Goal: Information Seeking & Learning: Learn about a topic

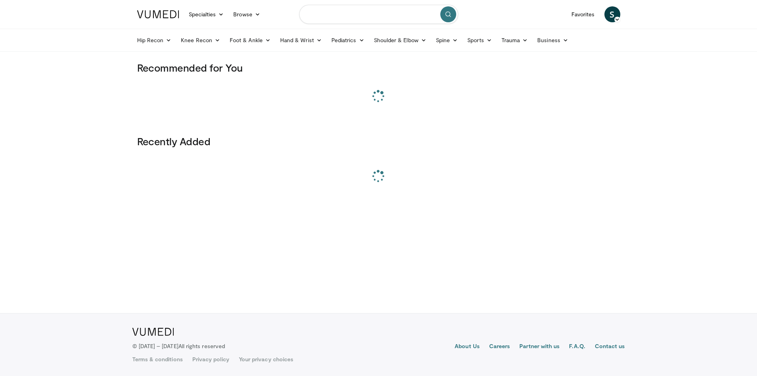
click at [370, 13] on input "Search topics, interventions" at bounding box center [378, 14] width 159 height 19
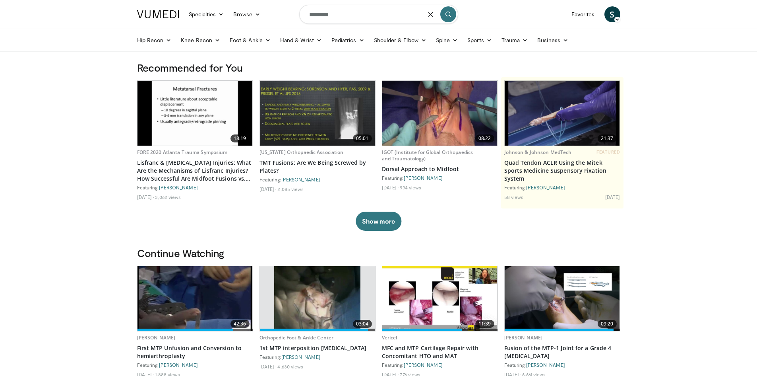
type input "********"
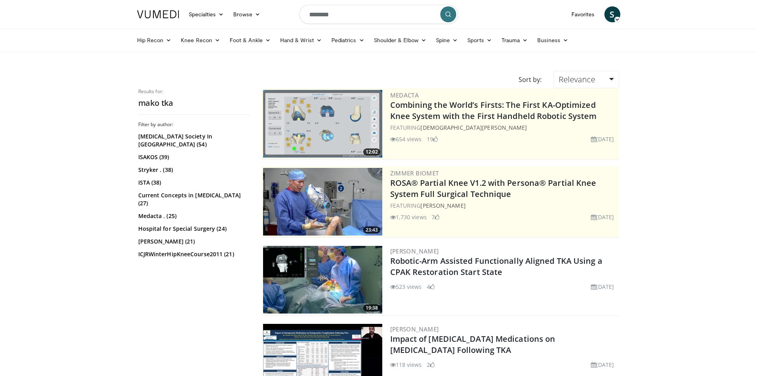
click at [337, 2] on form "********" at bounding box center [378, 14] width 159 height 29
click at [333, 8] on input "********" at bounding box center [378, 14] width 159 height 19
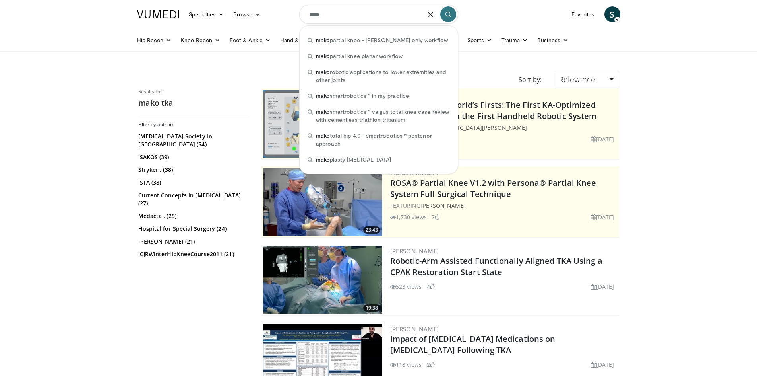
type input "****"
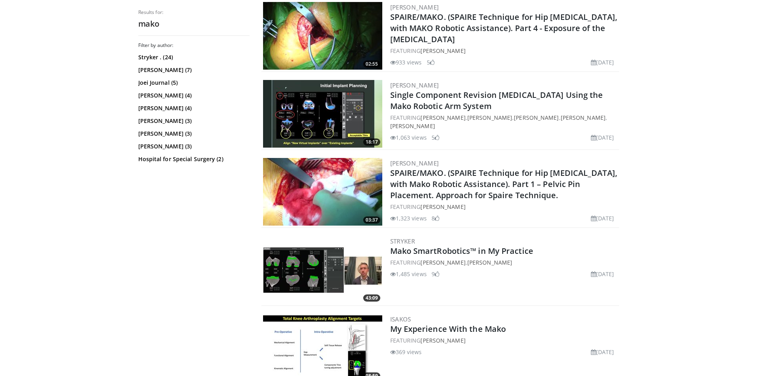
scroll to position [477, 0]
click at [302, 192] on img at bounding box center [322, 192] width 119 height 68
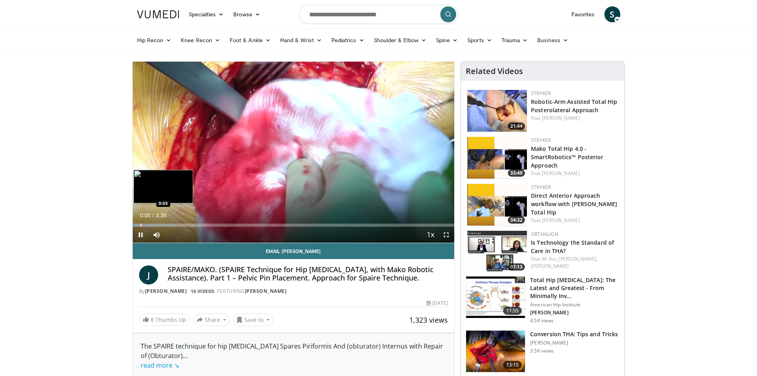
click at [141, 221] on div "Loaded : 13.87% 0:00 0:05" at bounding box center [294, 223] width 322 height 8
click at [171, 220] on div "Loaded : 22.89% 0:07 0:25" at bounding box center [294, 223] width 322 height 8
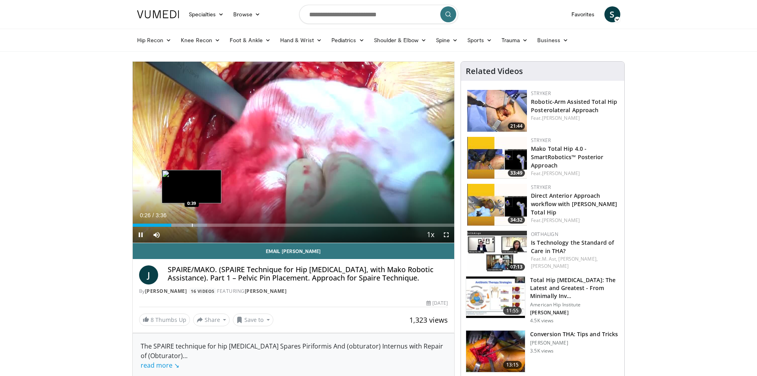
click at [192, 222] on div "Loaded : 23.11% 0:26 0:39" at bounding box center [294, 223] width 322 height 8
click at [211, 222] on div "Loaded : 27.73% 0:53 0:53" at bounding box center [294, 223] width 322 height 8
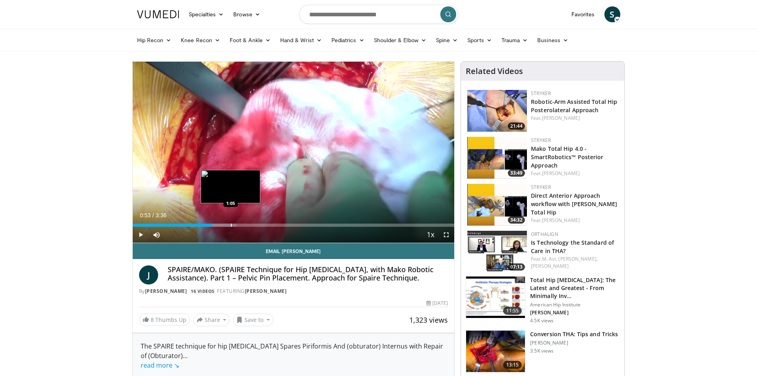
click at [231, 223] on div "Loaded : 32.35% 0:53 1:05" at bounding box center [294, 223] width 322 height 8
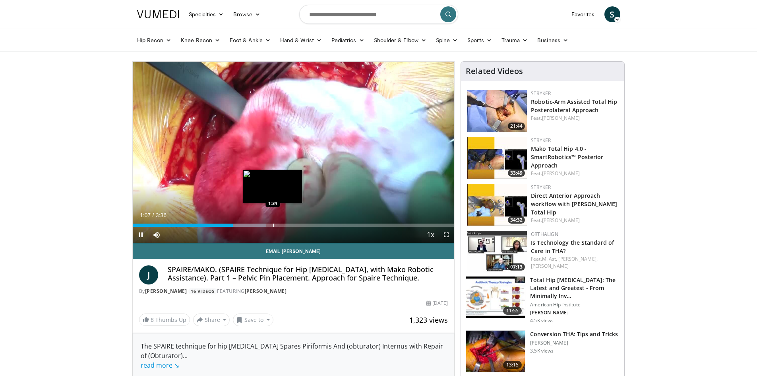
click at [275, 224] on div "Loaded : 41.60% 1:07 1:34" at bounding box center [294, 224] width 322 height 3
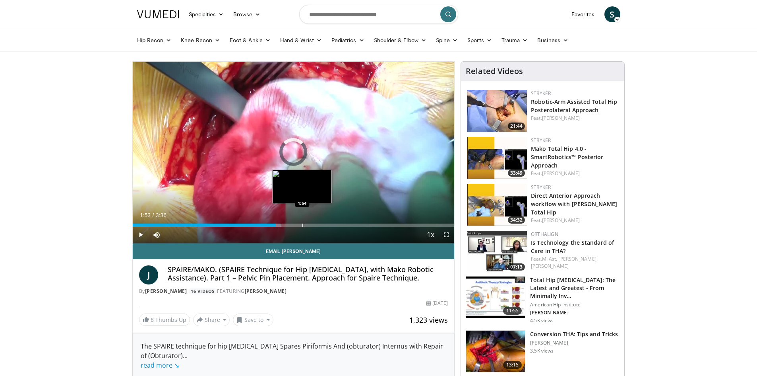
click at [302, 225] on div "Progress Bar" at bounding box center [302, 224] width 1 height 3
click at [322, 221] on div "Loaded : 55.46% 1:53 2:06" at bounding box center [294, 223] width 322 height 8
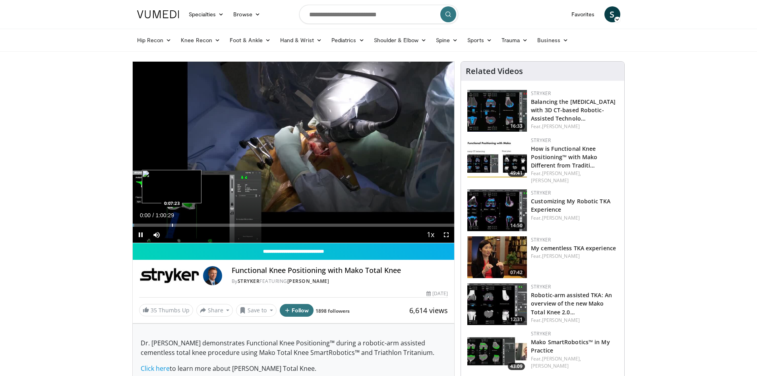
click at [171, 221] on div "Loaded : 0.55% 0:00:00 0:07:23" at bounding box center [294, 223] width 322 height 8
click at [205, 218] on div "Current Time 7:19 / Duration 1:00:29" at bounding box center [294, 214] width 322 height 7
click at [200, 222] on div "Loaded : 13.51% 0:07:20 0:12:46" at bounding box center [294, 223] width 322 height 8
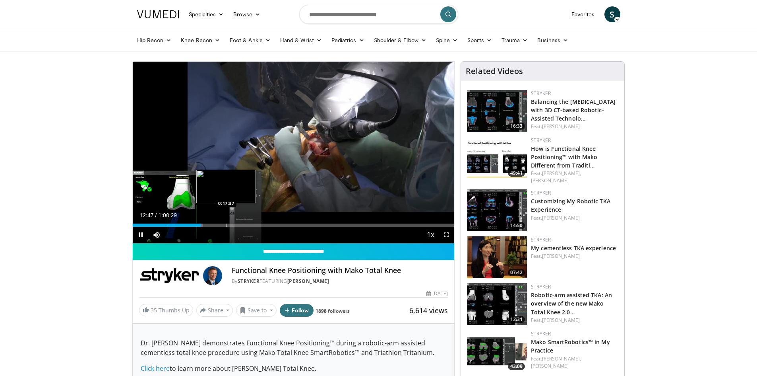
click at [227, 220] on div "Loaded : 21.79% 0:12:47 0:17:37" at bounding box center [294, 223] width 322 height 8
click at [241, 222] on div "Loaded : 0.00% 0:20:23 0:20:23" at bounding box center [294, 223] width 322 height 8
click at [261, 221] on div "Loaded : 34.20% 0:20:23 0:23:58" at bounding box center [294, 223] width 322 height 8
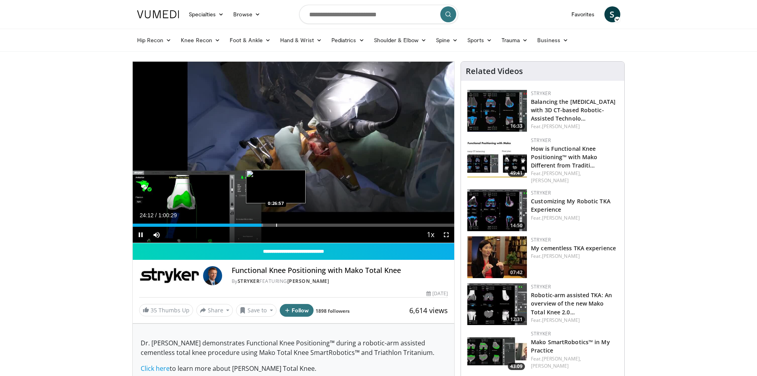
click at [276, 221] on div "Loaded : 40.54% 0:24:12 0:26:57" at bounding box center [294, 223] width 322 height 8
click at [293, 224] on div "Progress Bar" at bounding box center [293, 224] width 1 height 3
click at [294, 223] on div "Progress Bar" at bounding box center [294, 224] width 1 height 3
click at [283, 227] on div "Current Time 30:11 / Duration 1:00:29 Pause Skip Backward Skip Forward Mute Loa…" at bounding box center [294, 235] width 322 height 16
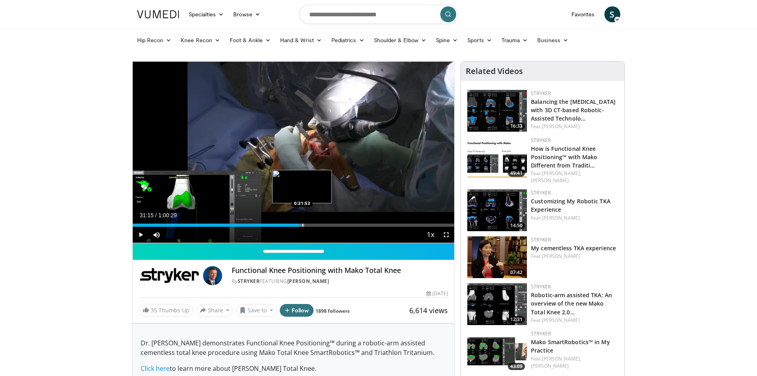
click at [302, 223] on div "Progress Bar" at bounding box center [302, 224] width 1 height 3
click at [312, 224] on div "Progress Bar" at bounding box center [312, 224] width 1 height 3
click at [310, 226] on div "Progress Bar" at bounding box center [310, 224] width 1 height 3
click at [298, 225] on div "0:33:14" at bounding box center [221, 224] width 177 height 3
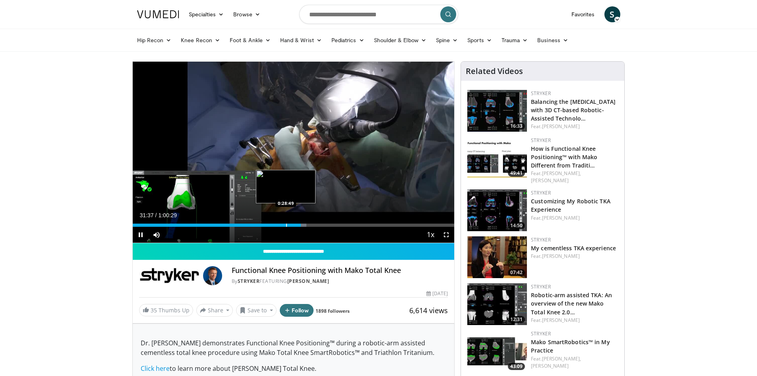
click at [285, 222] on div "Loaded : 54.05% 0:31:37 0:28:49" at bounding box center [294, 223] width 322 height 8
click at [277, 225] on div "Progress Bar" at bounding box center [277, 224] width 1 height 3
click at [282, 225] on div "Loaded : 46.49% 0:27:04 0:28:18" at bounding box center [294, 224] width 322 height 3
click at [288, 225] on div "Progress Bar" at bounding box center [288, 224] width 1 height 3
click at [287, 224] on div "Progress Bar" at bounding box center [287, 224] width 1 height 3
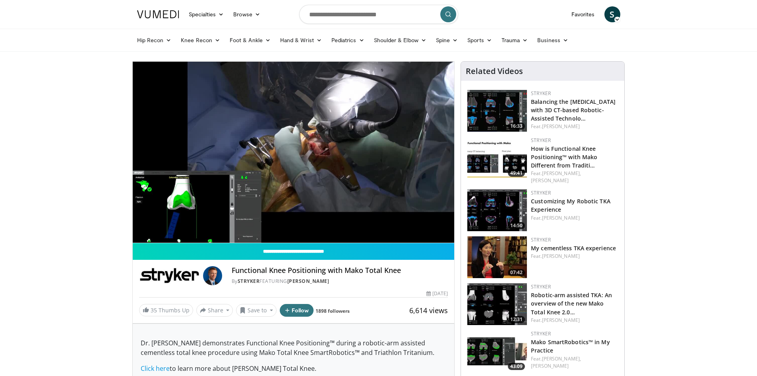
click at [281, 223] on div "10 seconds Tap to unmute" at bounding box center [294, 152] width 322 height 181
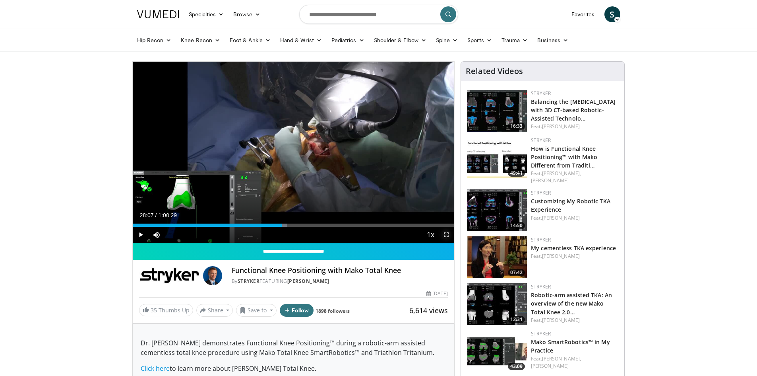
click at [443, 231] on span "Video Player" at bounding box center [446, 235] width 16 height 16
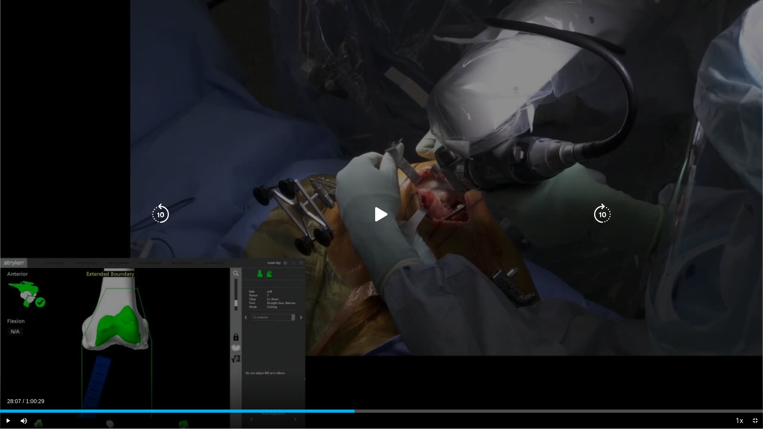
click at [362, 349] on div "10 seconds Tap to unmute" at bounding box center [381, 214] width 763 height 429
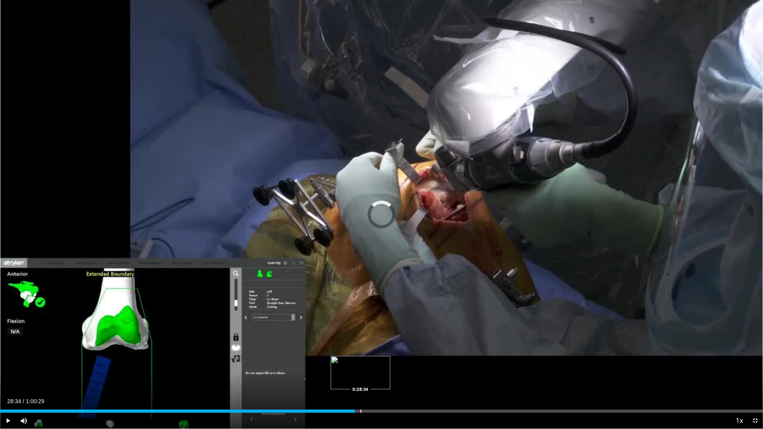
click at [360, 375] on div "Loaded : 0.00% 0:28:34 0:28:34" at bounding box center [381, 409] width 763 height 8
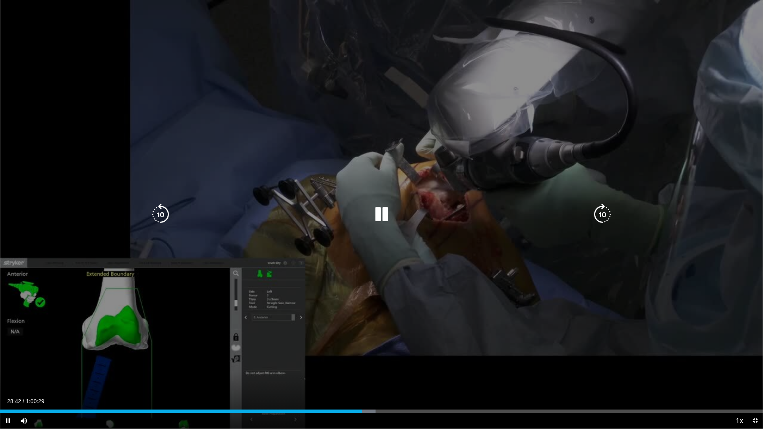
click at [165, 215] on icon "Video Player" at bounding box center [160, 214] width 22 height 22
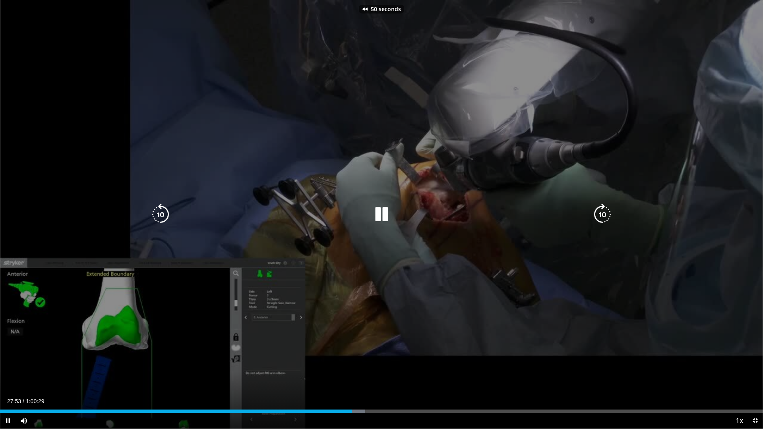
click at [165, 215] on icon "Video Player" at bounding box center [160, 214] width 22 height 22
click at [595, 208] on icon "Video Player" at bounding box center [602, 214] width 22 height 22
click at [597, 208] on icon "Video Player" at bounding box center [602, 214] width 22 height 22
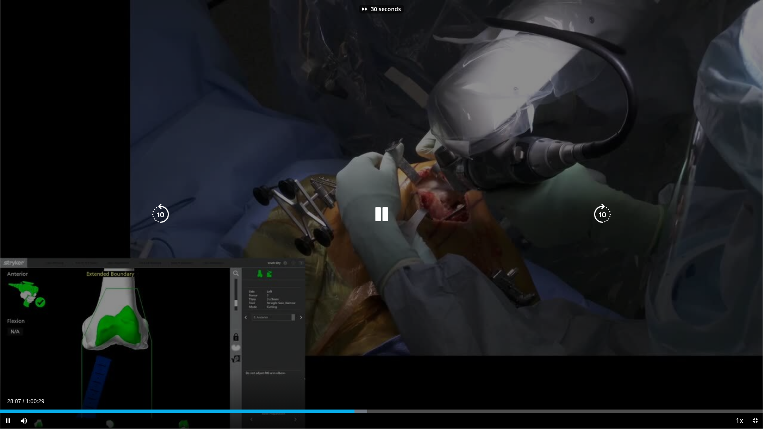
click at [597, 208] on icon "Video Player" at bounding box center [602, 214] width 22 height 22
click at [598, 208] on icon "Video Player" at bounding box center [602, 214] width 22 height 22
click at [604, 209] on icon "Video Player" at bounding box center [602, 214] width 22 height 22
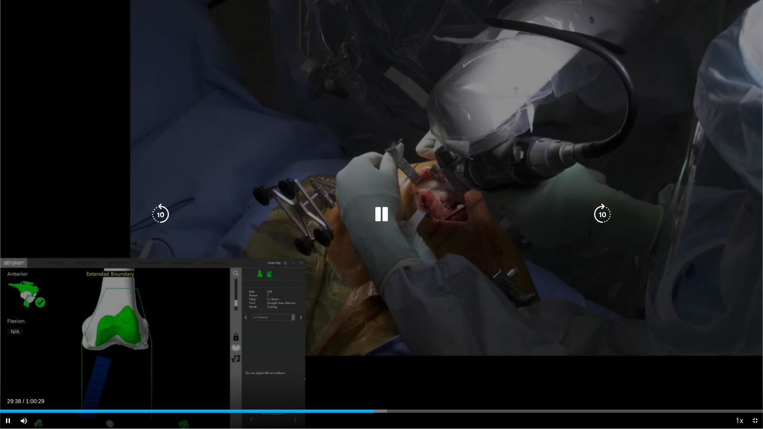
click at [604, 209] on icon "Video Player" at bounding box center [602, 214] width 22 height 22
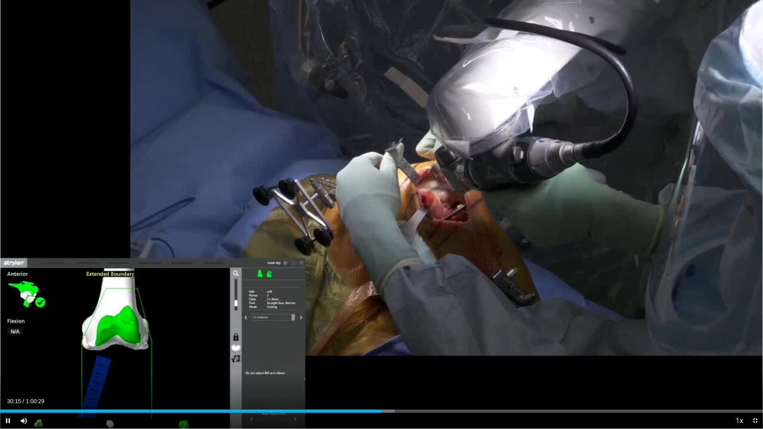
click at [604, 209] on div "30 seconds Tap to unmute" at bounding box center [381, 214] width 763 height 429
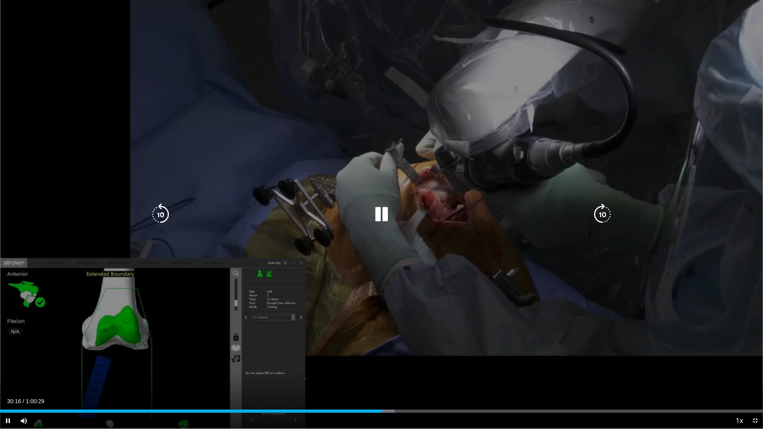
click at [605, 215] on icon "Video Player" at bounding box center [602, 214] width 22 height 22
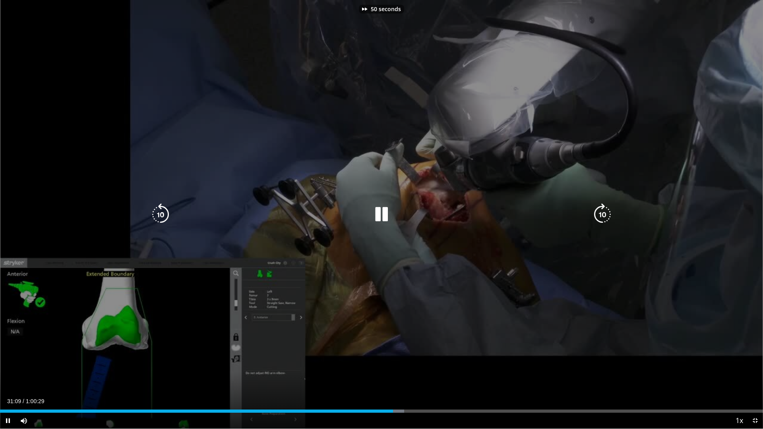
click at [605, 215] on icon "Video Player" at bounding box center [602, 214] width 22 height 22
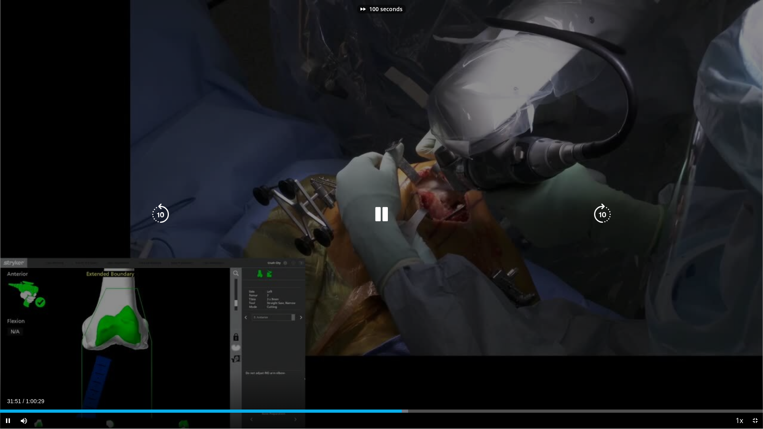
click at [605, 215] on icon "Video Player" at bounding box center [602, 214] width 22 height 22
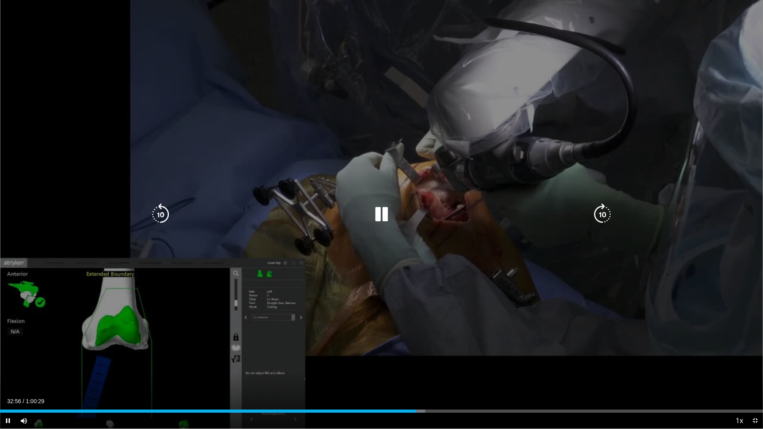
click at [157, 210] on icon "Video Player" at bounding box center [160, 214] width 22 height 22
click at [156, 211] on icon "Video Player" at bounding box center [160, 214] width 22 height 22
click at [595, 212] on icon "Video Player" at bounding box center [602, 214] width 22 height 22
click at [604, 210] on icon "Video Player" at bounding box center [602, 214] width 22 height 22
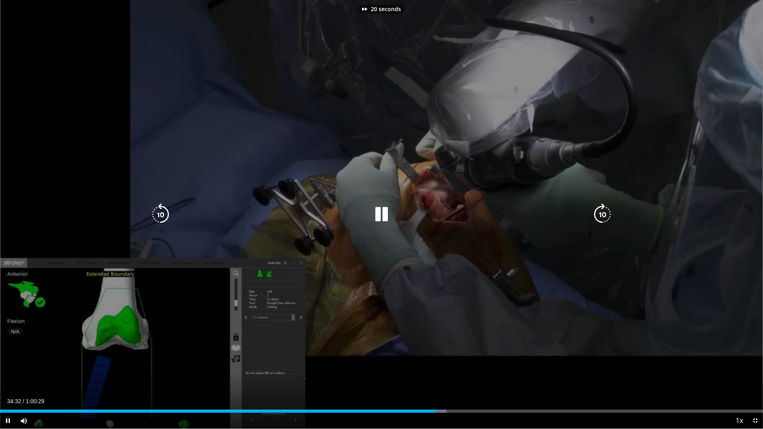
click at [604, 210] on icon "Video Player" at bounding box center [602, 214] width 22 height 22
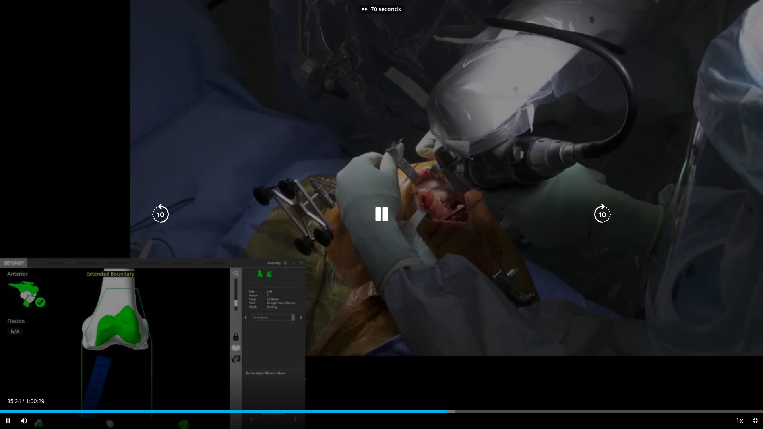
click at [163, 211] on icon "Video Player" at bounding box center [160, 214] width 22 height 22
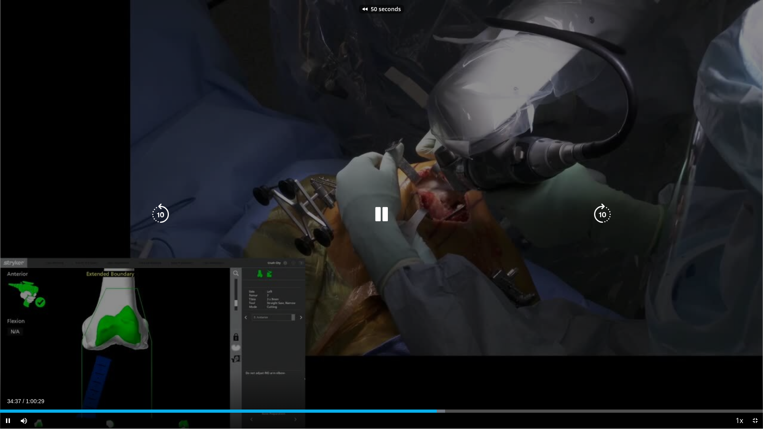
click at [163, 211] on icon "Video Player" at bounding box center [160, 214] width 22 height 22
click at [597, 209] on icon "Video Player" at bounding box center [602, 214] width 22 height 22
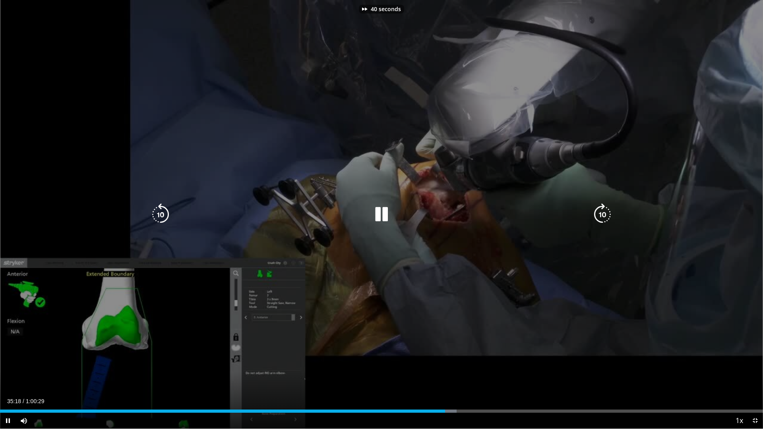
click at [597, 209] on icon "Video Player" at bounding box center [602, 214] width 22 height 22
click at [604, 209] on icon "Video Player" at bounding box center [602, 214] width 22 height 22
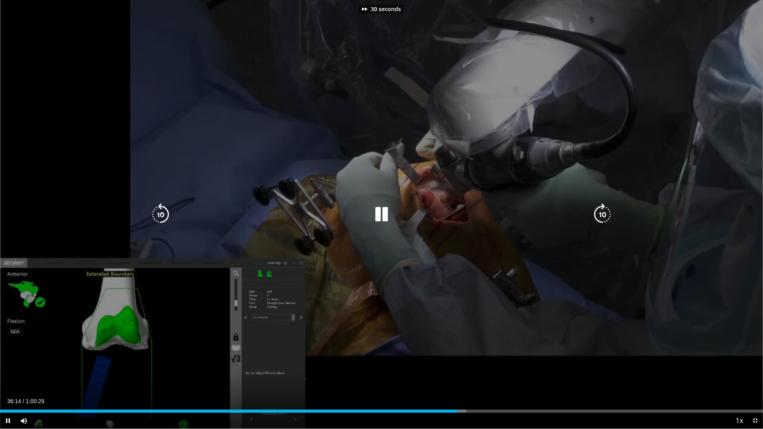
click at [604, 209] on icon "Video Player" at bounding box center [602, 214] width 22 height 22
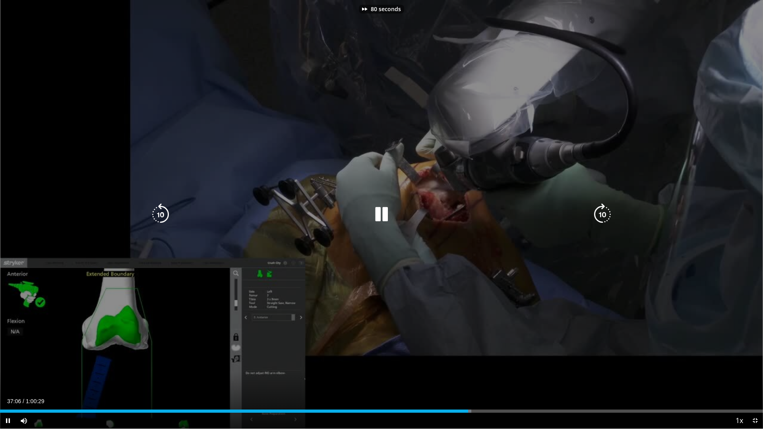
click at [604, 209] on icon "Video Player" at bounding box center [602, 214] width 22 height 22
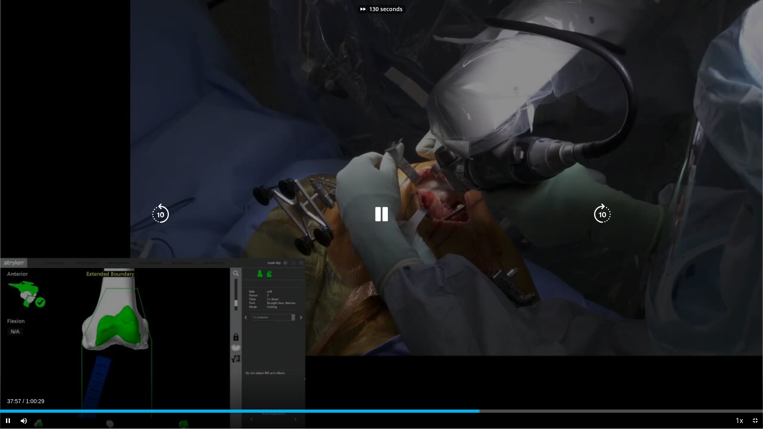
click at [604, 209] on icon "Video Player" at bounding box center [602, 214] width 22 height 22
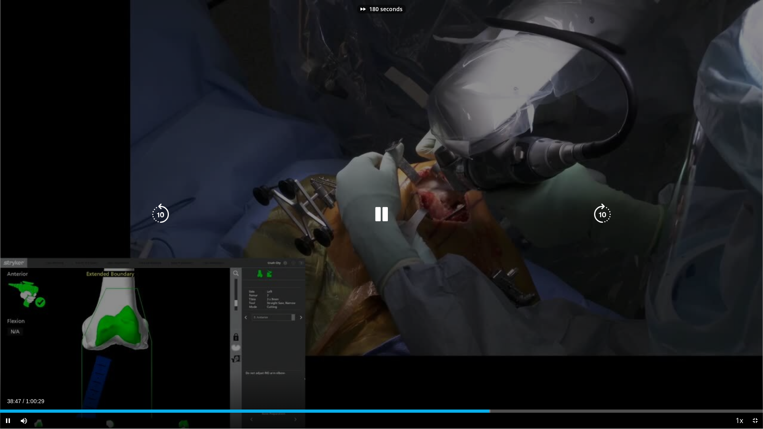
click at [604, 209] on icon "Video Player" at bounding box center [602, 214] width 22 height 22
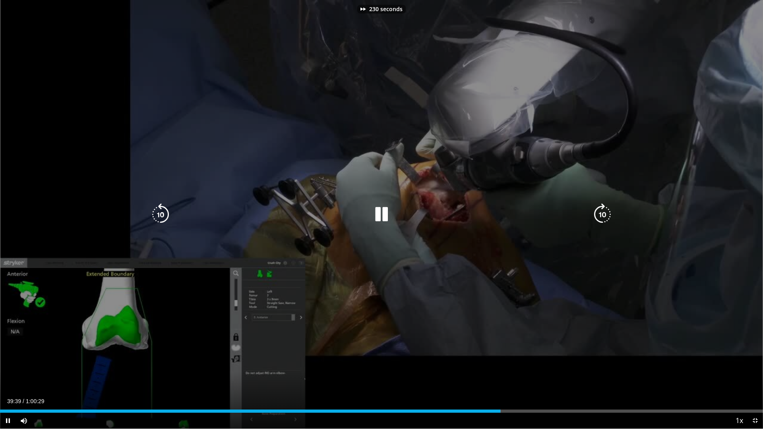
click at [604, 209] on icon "Video Player" at bounding box center [602, 214] width 22 height 22
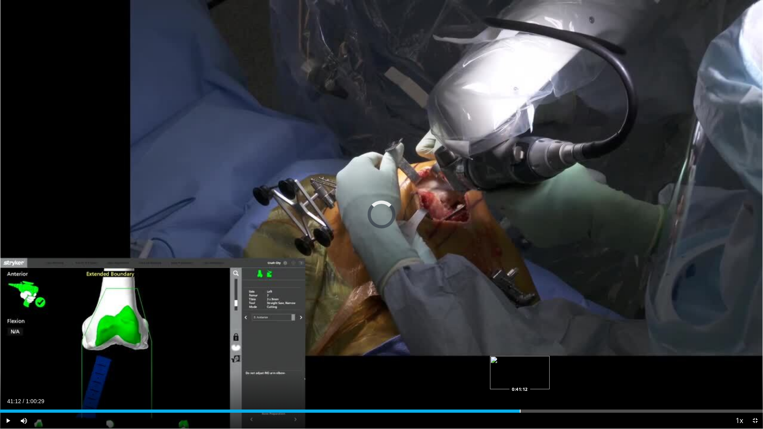
click at [520, 375] on div "Loaded : 67.84% 0:41:12 0:41:12" at bounding box center [381, 409] width 763 height 8
click at [535, 375] on div "Loaded : 68.39% 0:41:13 0:42:24" at bounding box center [381, 409] width 763 height 8
click at [550, 375] on div "Loaded : 70.60% 0:42:25 0:43:34" at bounding box center [381, 409] width 763 height 8
click at [562, 375] on div "Loaded : 72.25% 0:43:34 0:44:31" at bounding box center [381, 409] width 763 height 8
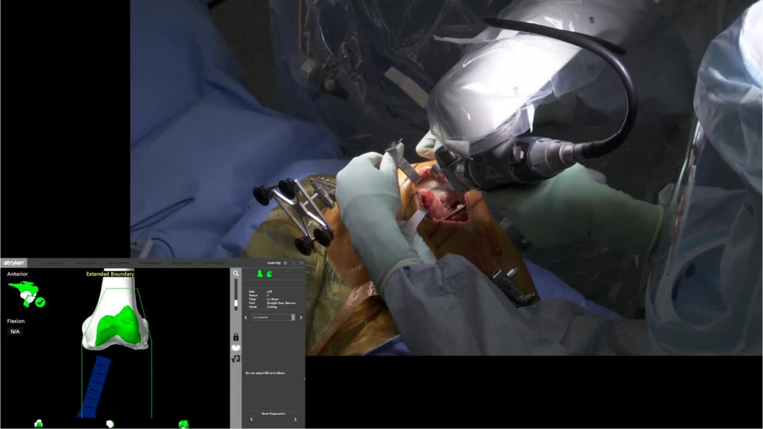
click at [574, 375] on div "280 seconds Tap to unmute" at bounding box center [381, 214] width 763 height 429
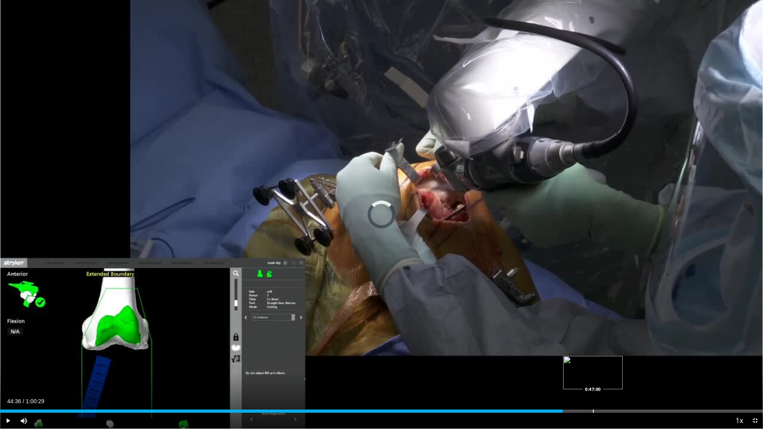
click at [593, 375] on div "Loaded : 0.00% 0:44:36 0:47:00" at bounding box center [381, 409] width 763 height 8
click at [556, 375] on div "Loaded : 79.42% 0:47:02 0:44:08" at bounding box center [381, 409] width 763 height 8
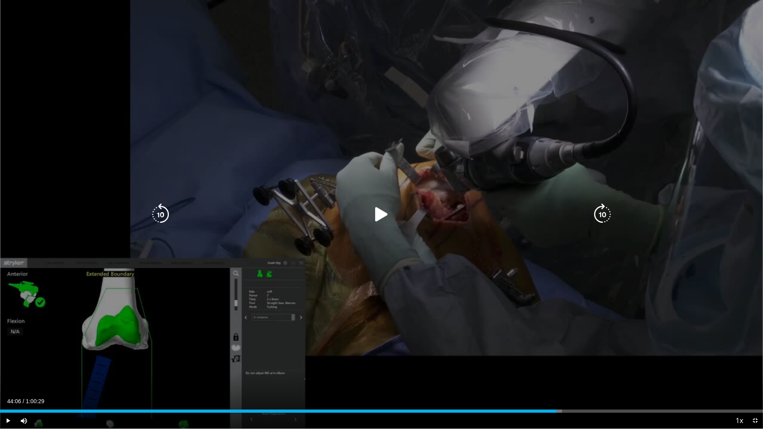
click at [467, 313] on div "280 seconds Tap to unmute" at bounding box center [381, 214] width 763 height 429
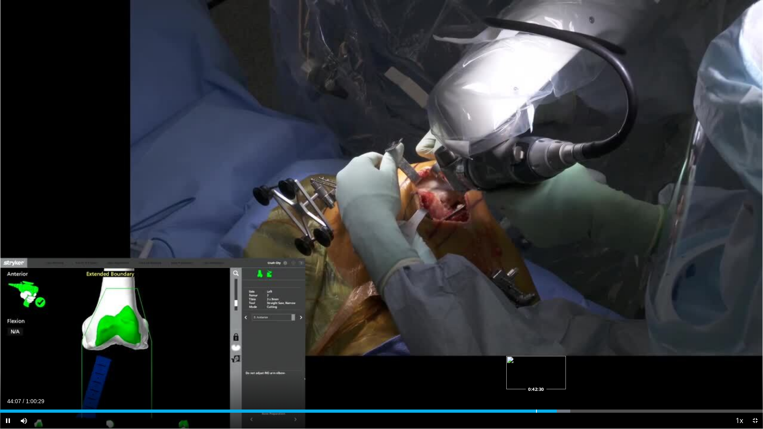
click at [537, 375] on div "Progress Bar" at bounding box center [536, 411] width 1 height 3
click at [519, 375] on div "Loaded : 70.88% 0:42:40 0:41:12" at bounding box center [381, 411] width 763 height 3
click at [506, 375] on div "0:41:11" at bounding box center [259, 411] width 519 height 3
click at [500, 375] on div "Progress Bar" at bounding box center [500, 411] width 1 height 3
click at [491, 375] on div "Loaded : 64.53% 0:38:56 0:39:00" at bounding box center [381, 411] width 763 height 3
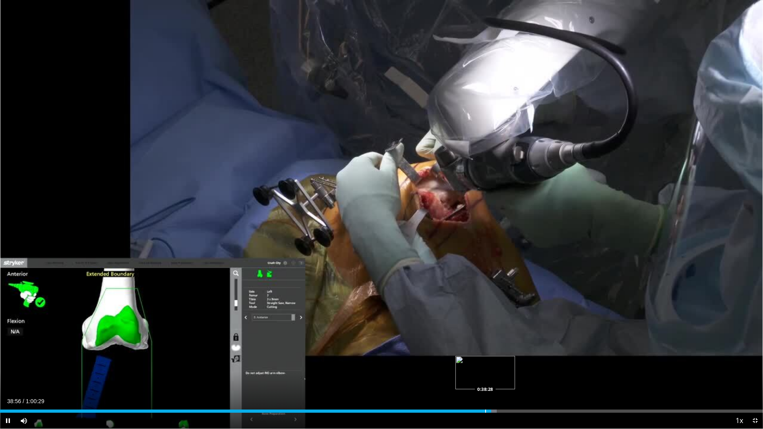
click at [485, 375] on div "Progress Bar" at bounding box center [485, 411] width 1 height 3
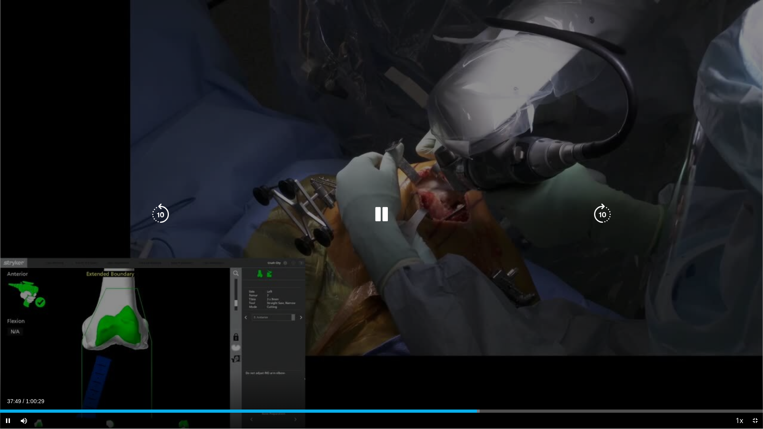
click at [468, 375] on video-js "**********" at bounding box center [381, 214] width 763 height 429
click at [467, 375] on div "280 seconds Tap to unmute" at bounding box center [381, 214] width 763 height 429
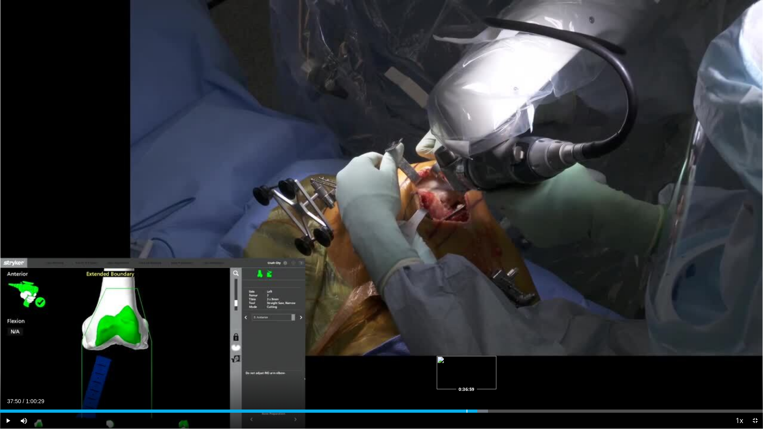
click at [467, 375] on div "Loaded : 63.98% 0:37:50 0:36:59" at bounding box center [381, 409] width 763 height 8
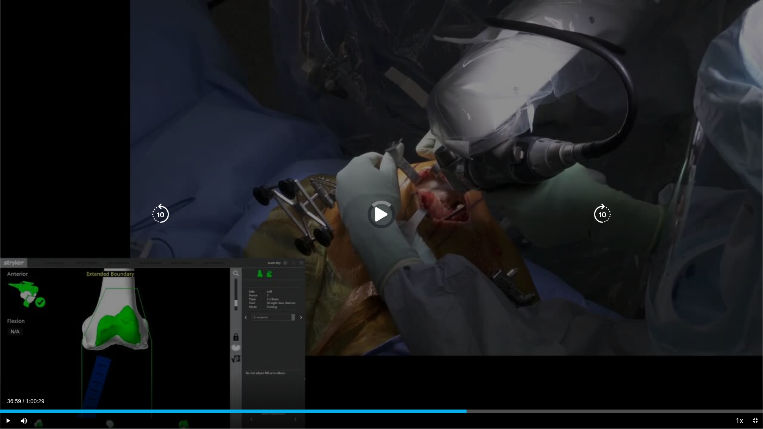
click at [443, 369] on div "280 seconds Tap to unmute" at bounding box center [381, 214] width 763 height 429
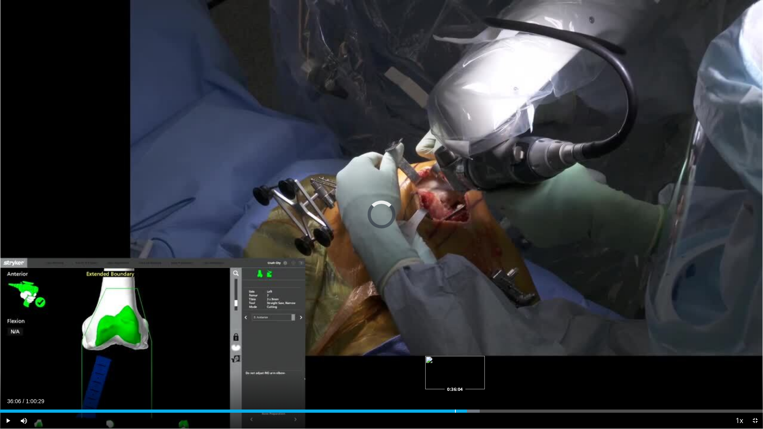
click at [455, 375] on div "Loaded : 62.88% 0:36:06 0:36:04" at bounding box center [381, 409] width 763 height 8
click at [447, 375] on div "Progress Bar" at bounding box center [447, 411] width 1 height 3
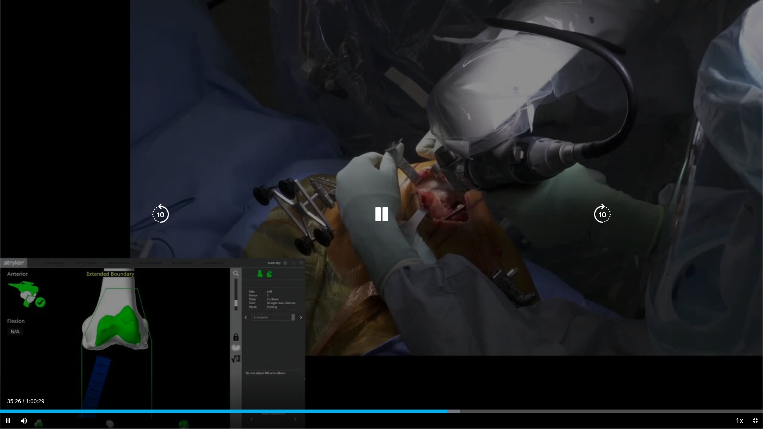
click at [163, 207] on icon "Video Player" at bounding box center [160, 214] width 22 height 22
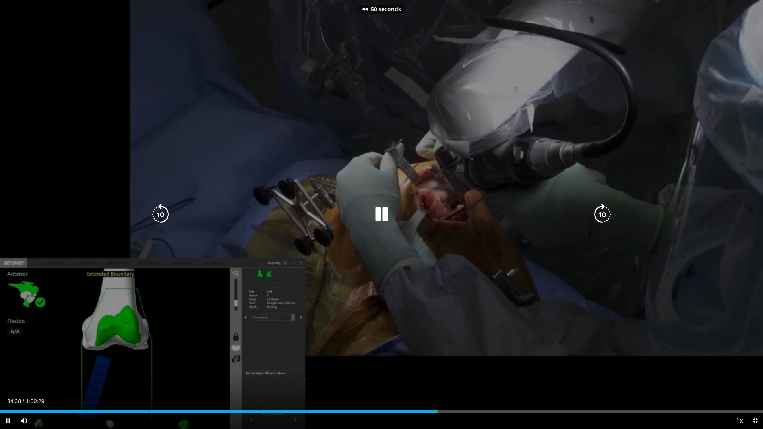
click at [163, 207] on icon "Video Player" at bounding box center [160, 214] width 22 height 22
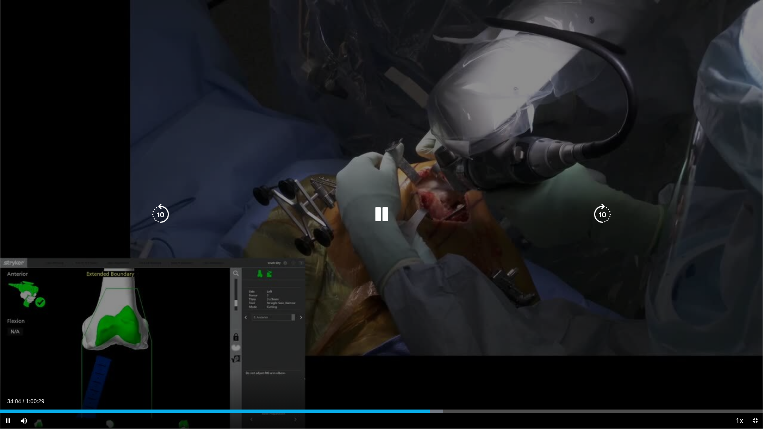
click at [162, 212] on icon "Video Player" at bounding box center [160, 214] width 22 height 22
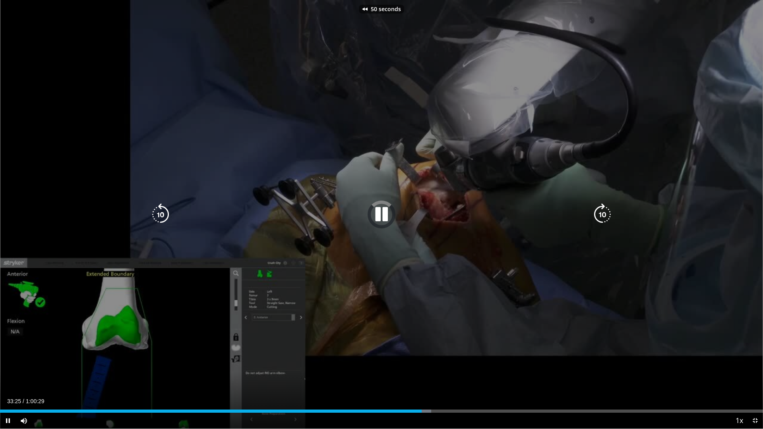
click at [162, 212] on icon "Video Player" at bounding box center [160, 214] width 22 height 22
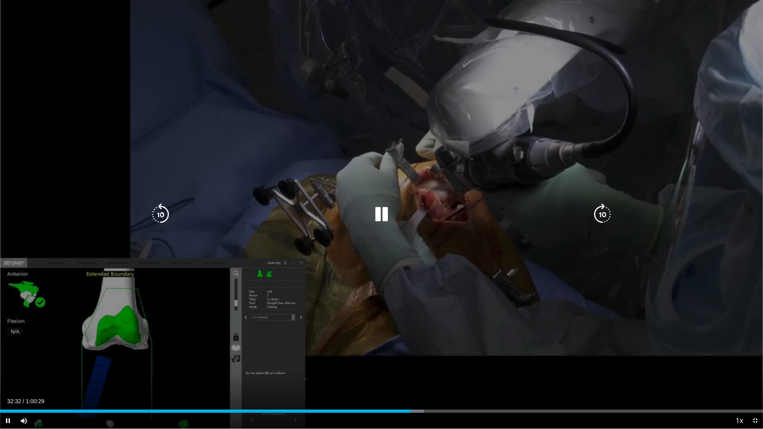
click at [162, 215] on icon "Video Player" at bounding box center [160, 214] width 22 height 22
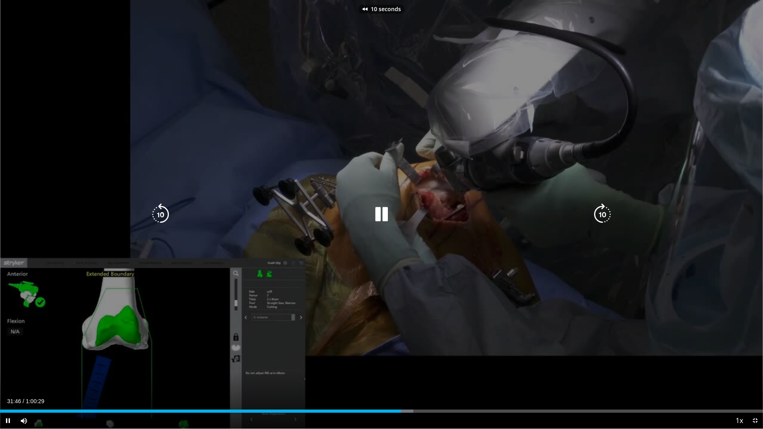
click at [162, 215] on icon "Video Player" at bounding box center [160, 214] width 22 height 22
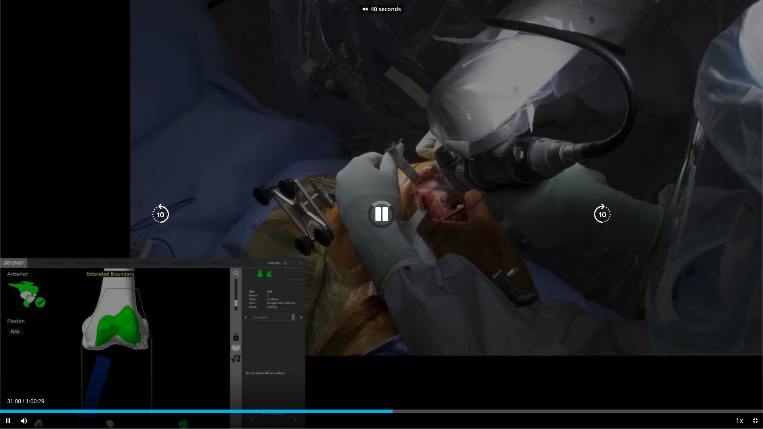
click at [162, 215] on icon "Video Player" at bounding box center [160, 214] width 22 height 22
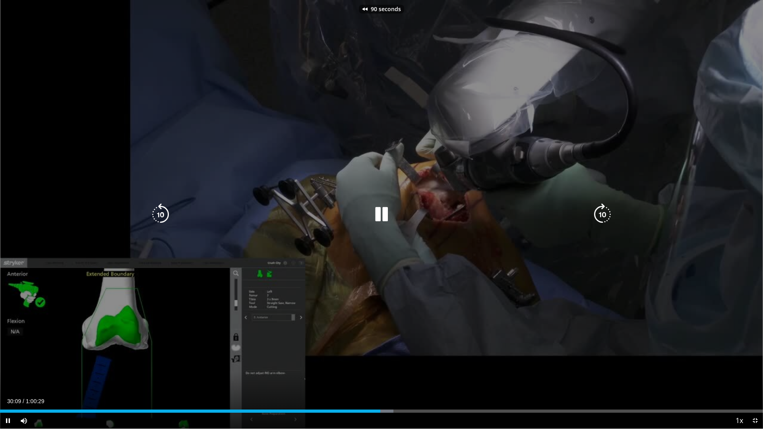
click at [162, 215] on icon "Video Player" at bounding box center [160, 214] width 22 height 22
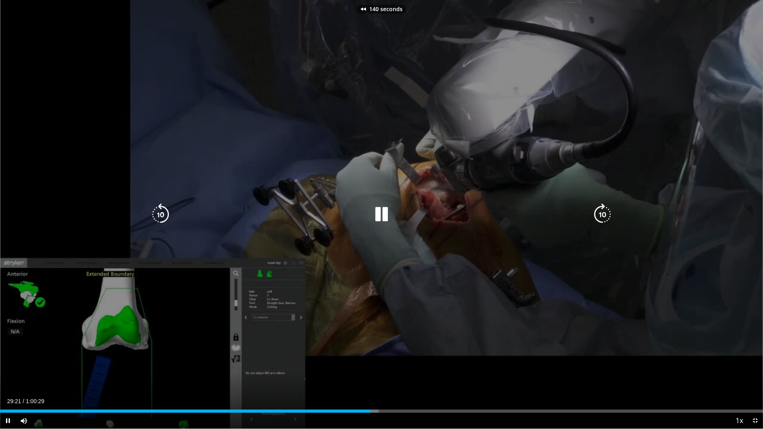
click at [162, 215] on icon "Video Player" at bounding box center [160, 214] width 22 height 22
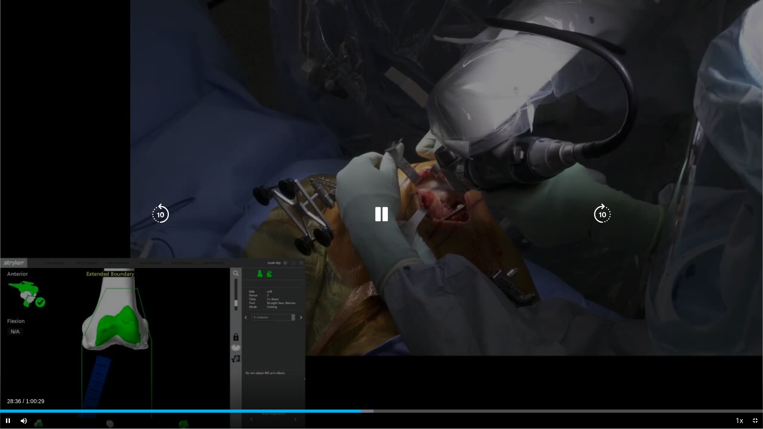
click at [163, 218] on icon "Video Player" at bounding box center [160, 214] width 22 height 22
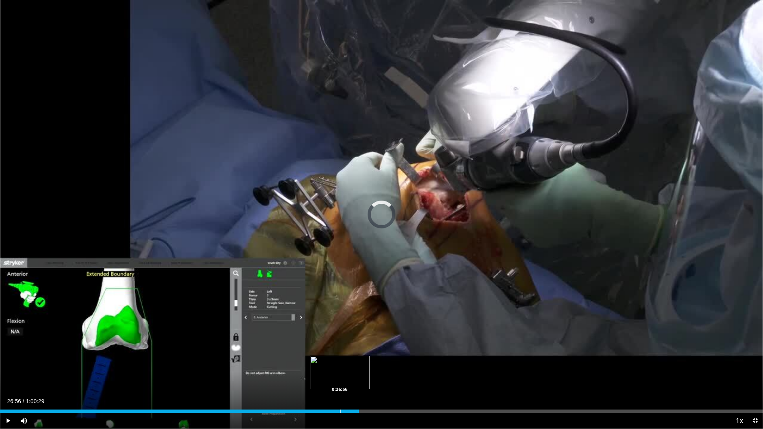
click at [340, 375] on div "Progress Bar" at bounding box center [340, 411] width 1 height 3
click at [758, 375] on span "Video Player" at bounding box center [755, 421] width 16 height 16
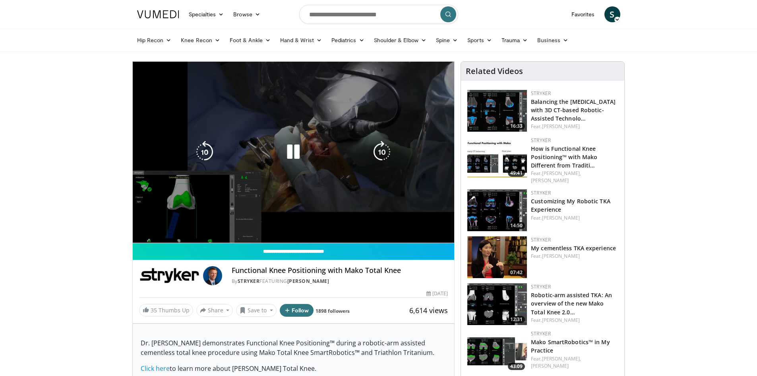
click at [318, 108] on div "10 seconds Tap to unmute" at bounding box center [294, 152] width 322 height 181
